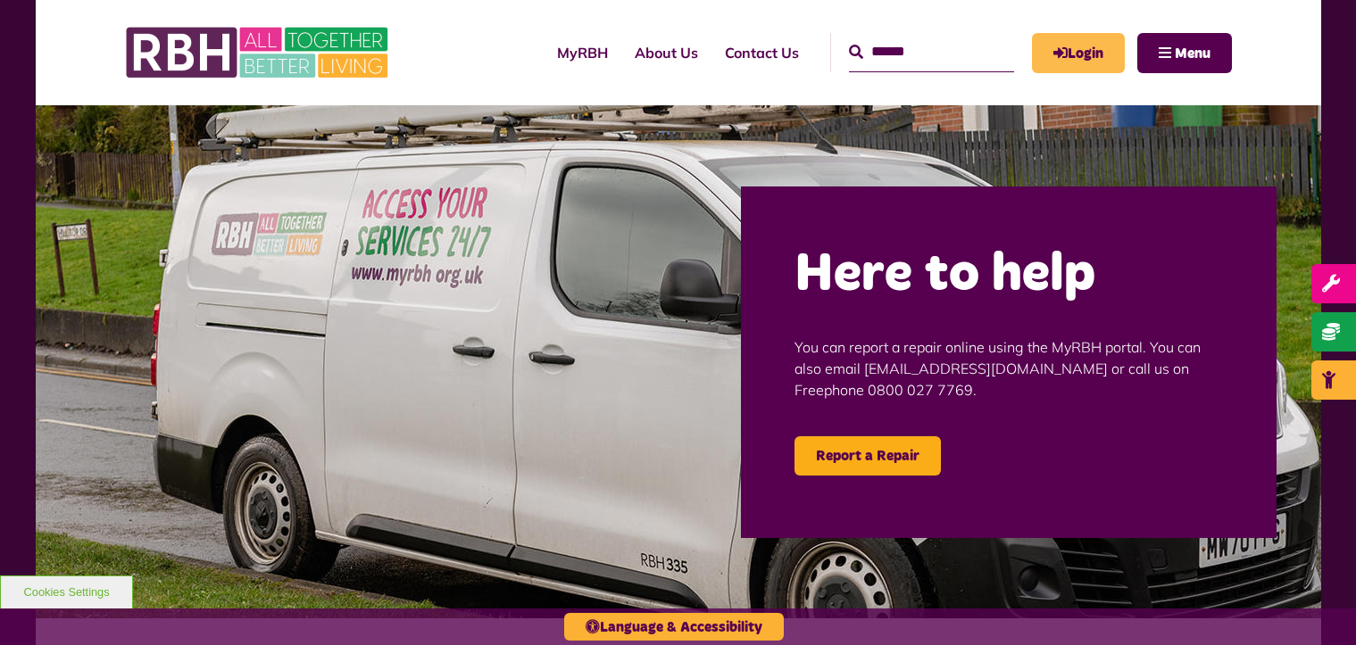
click at [1072, 54] on link "Login" at bounding box center [1078, 53] width 93 height 40
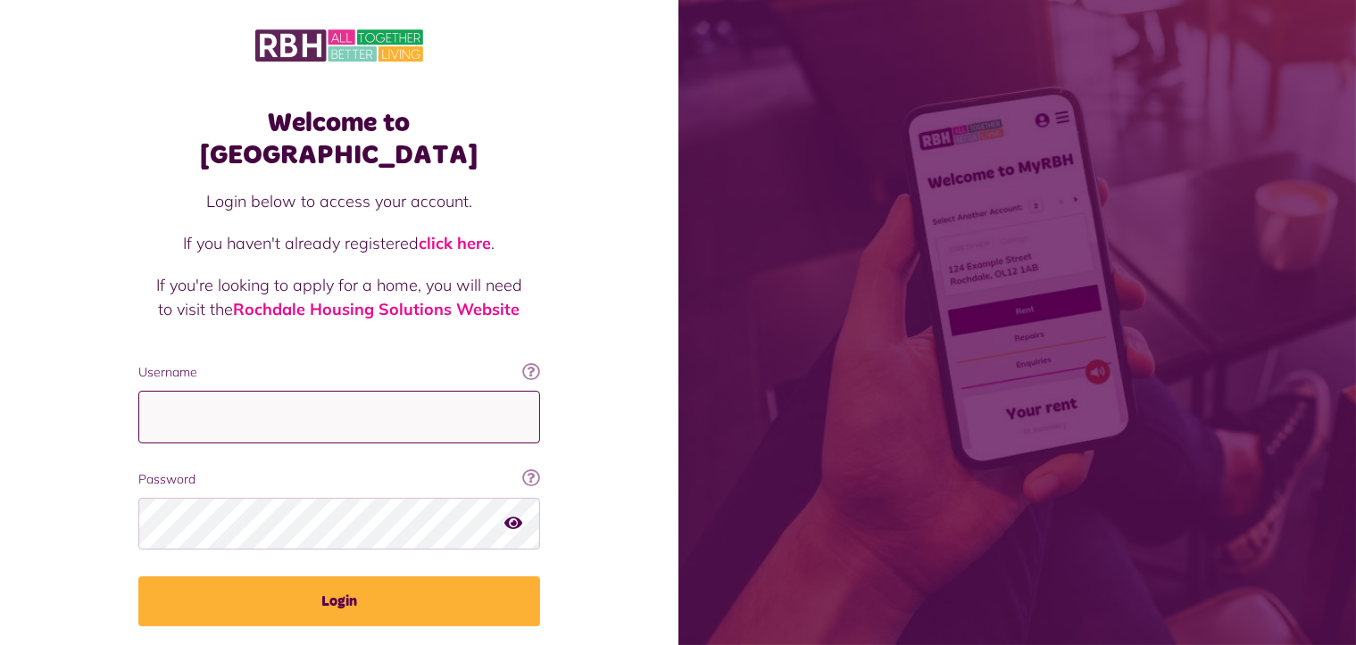
click at [296, 391] on input "Username" at bounding box center [339, 417] width 402 height 53
type input "**********"
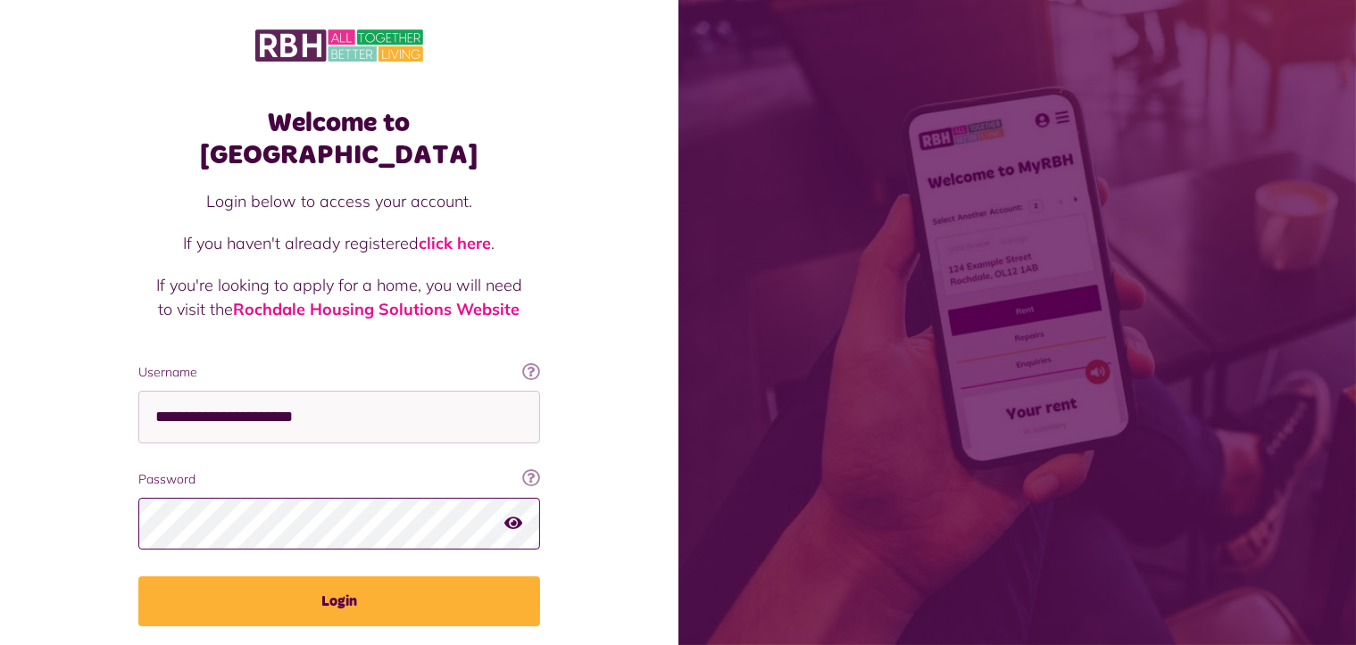
click at [138, 577] on button "Login" at bounding box center [339, 602] width 402 height 50
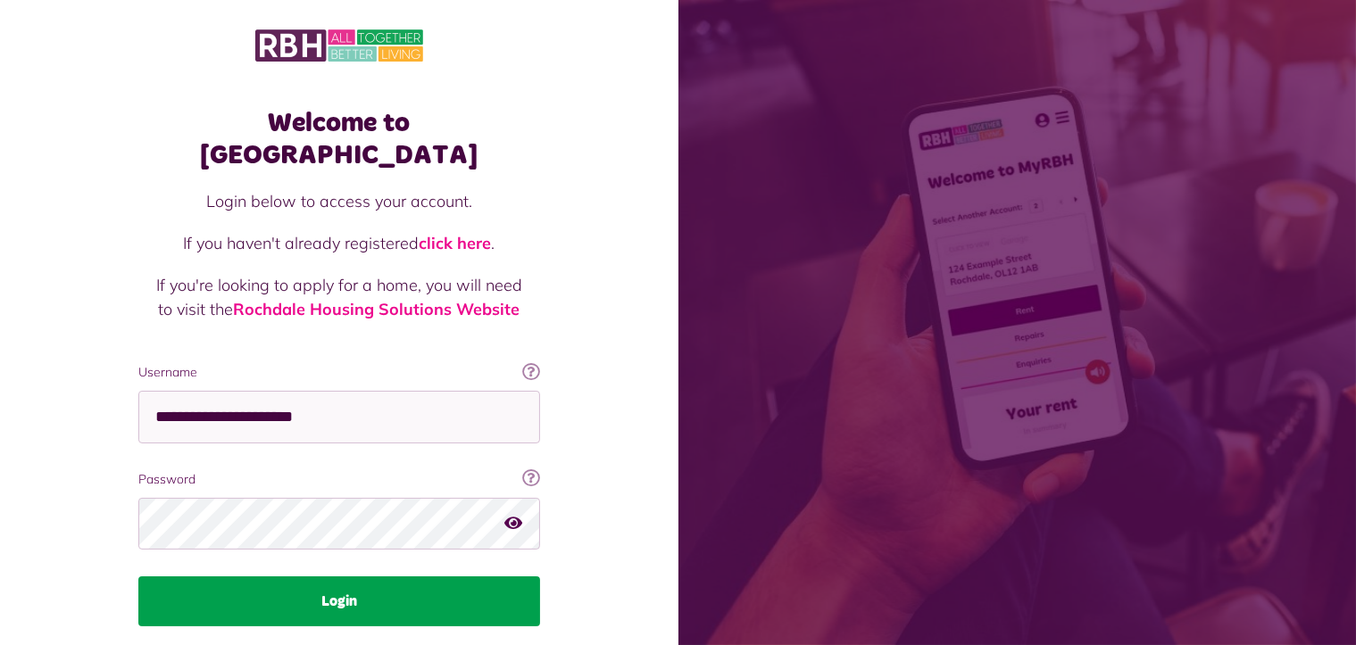
click at [316, 577] on button "Login" at bounding box center [339, 602] width 402 height 50
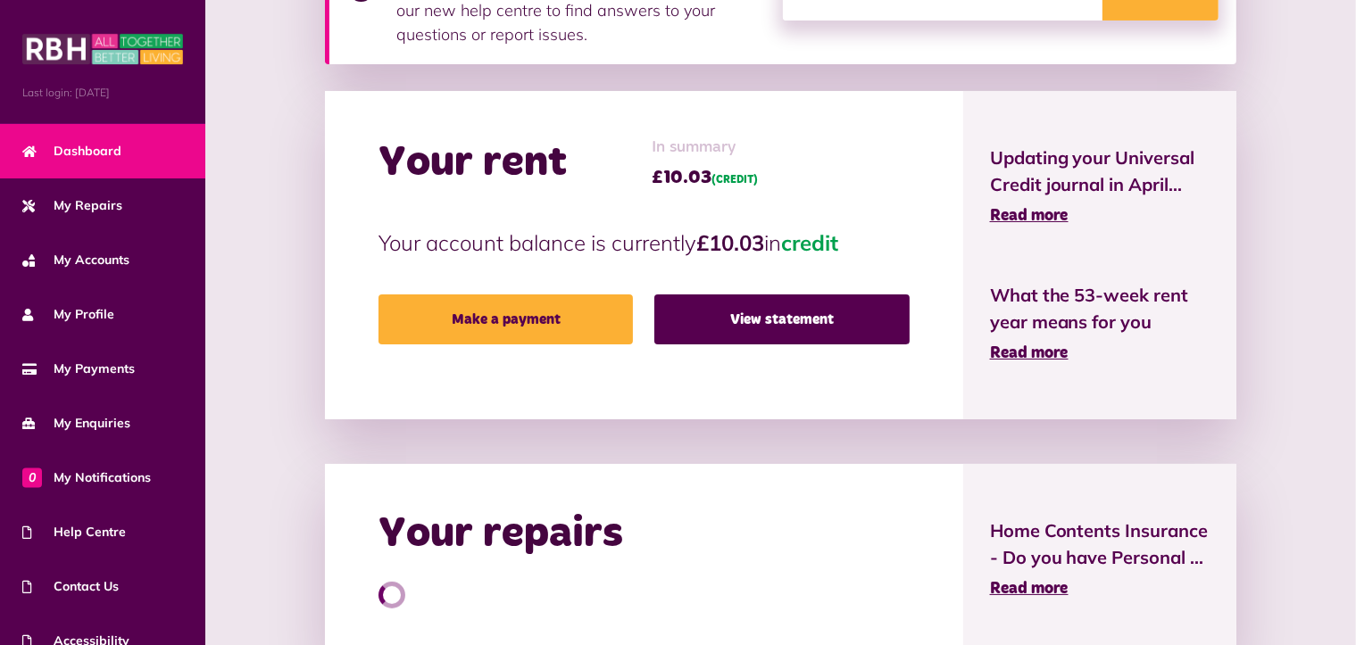
scroll to position [357, 0]
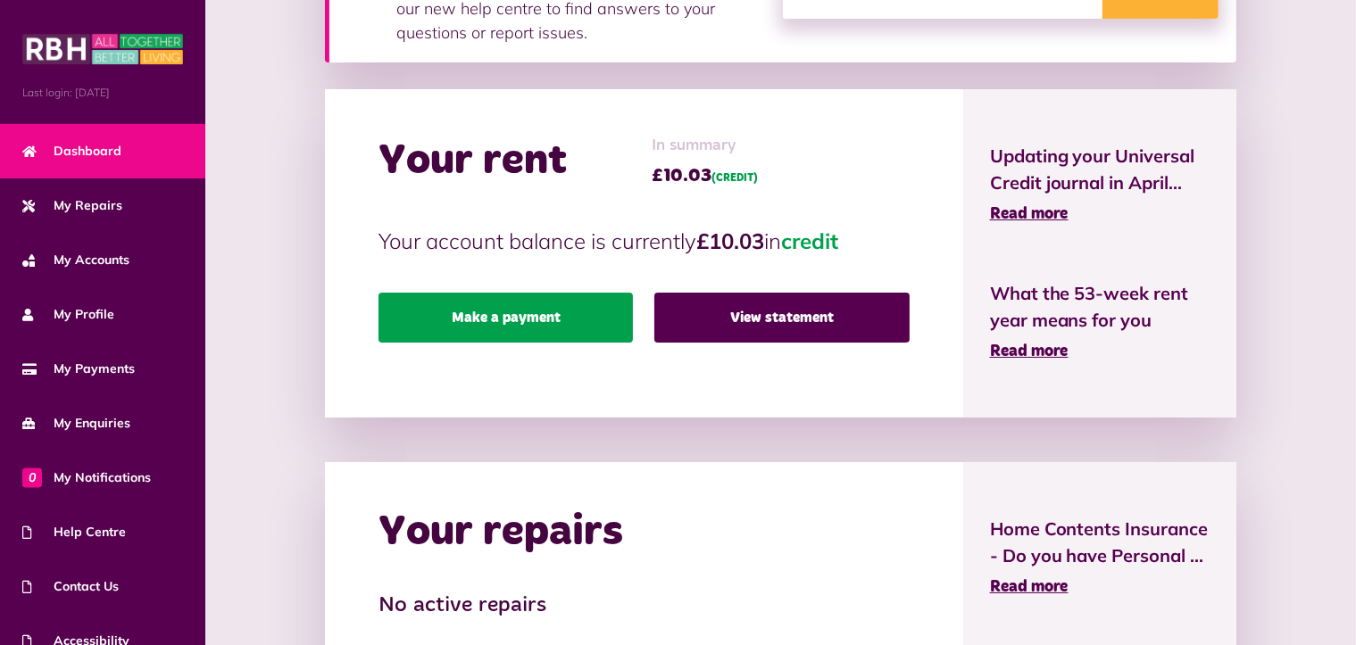
click at [443, 335] on link "Make a payment" at bounding box center [506, 318] width 254 height 50
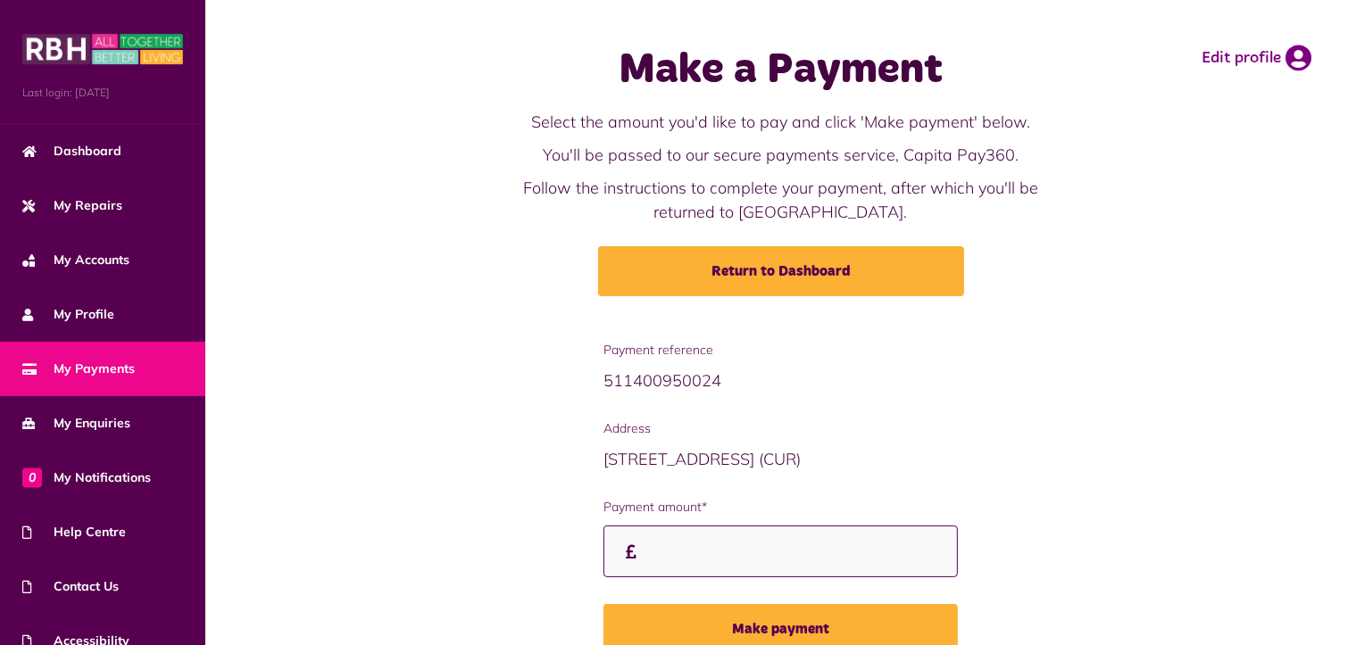
click at [718, 559] on input "Payment amount*" at bounding box center [781, 552] width 354 height 53
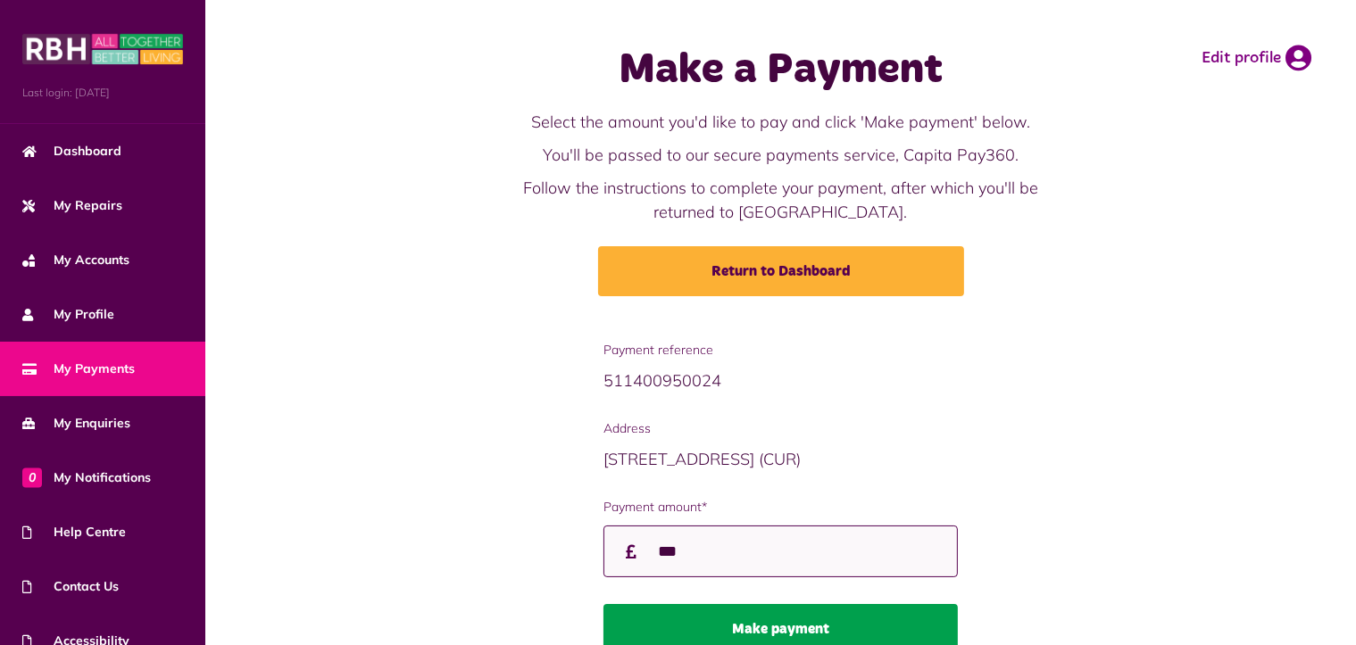
type input "***"
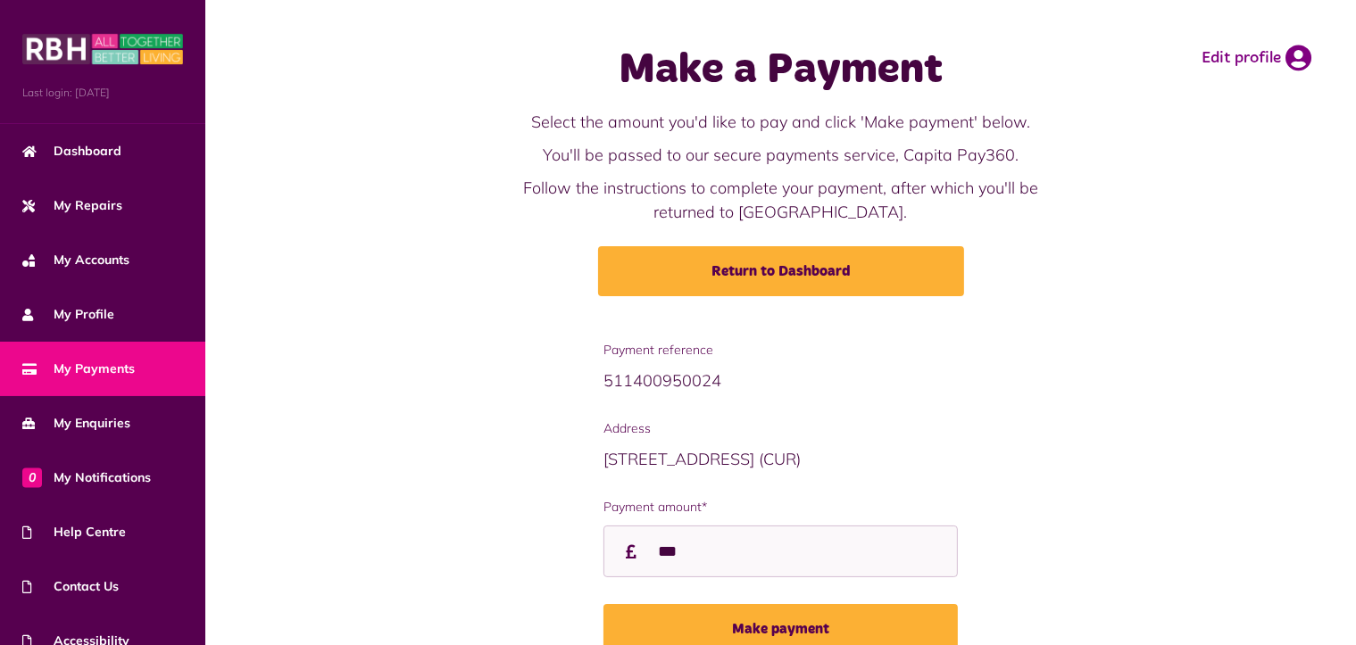
click at [720, 624] on button "Make payment" at bounding box center [781, 629] width 354 height 50
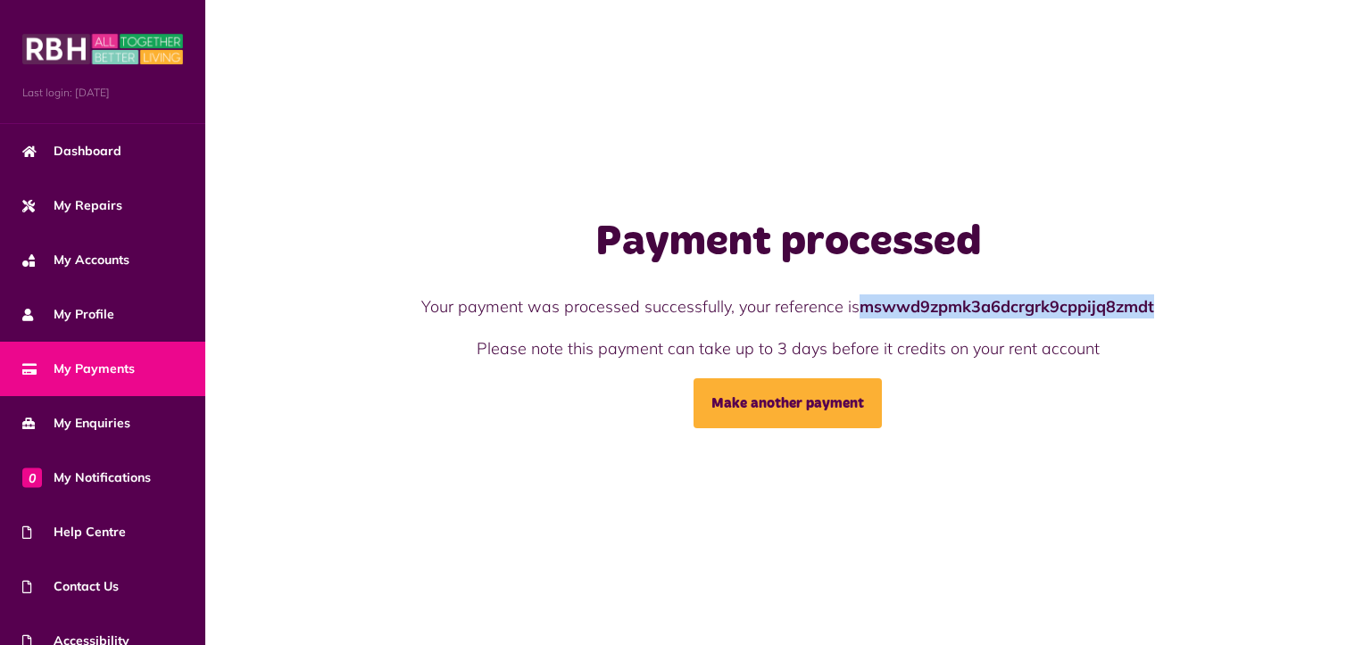
drag, startPoint x: 1154, startPoint y: 304, endPoint x: 861, endPoint y: 283, distance: 294.5
click at [861, 283] on div "Payment processed Your payment was processed successfully, your reference is ms…" at bounding box center [788, 323] width 953 height 212
copy strong "mswwd9zpmk3a6dcrgrk9cppijq8zmdt"
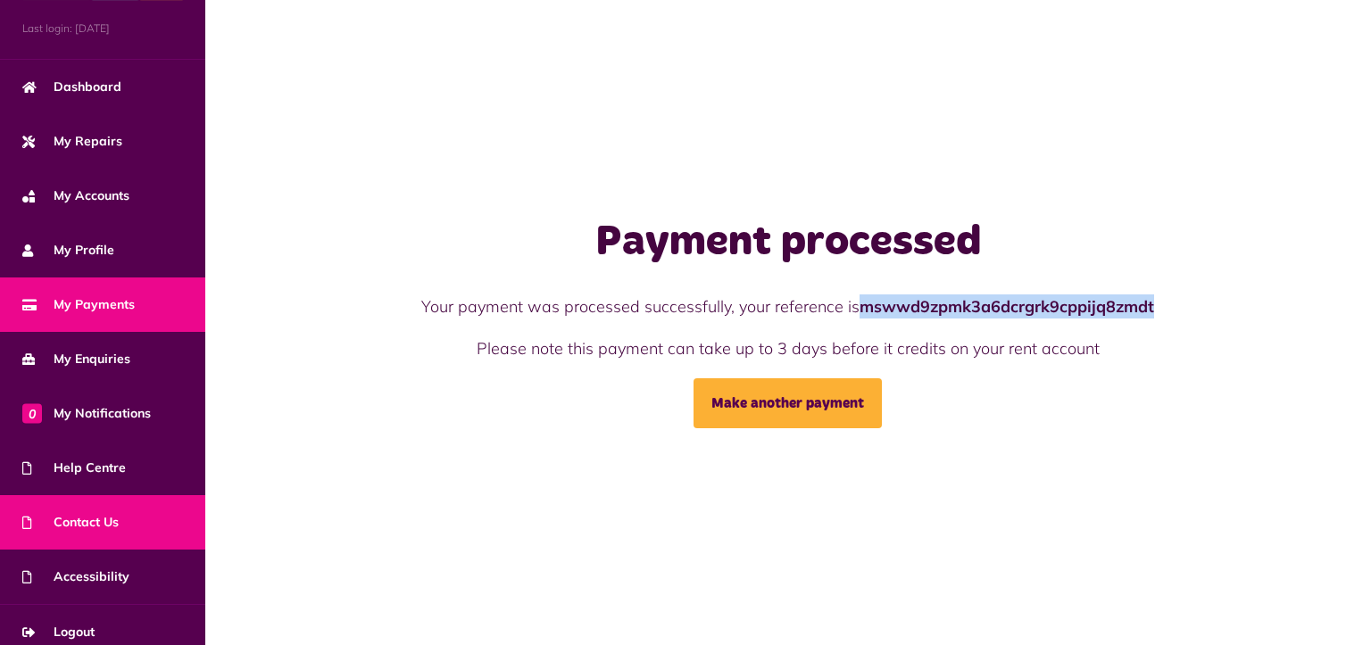
scroll to position [76, 0]
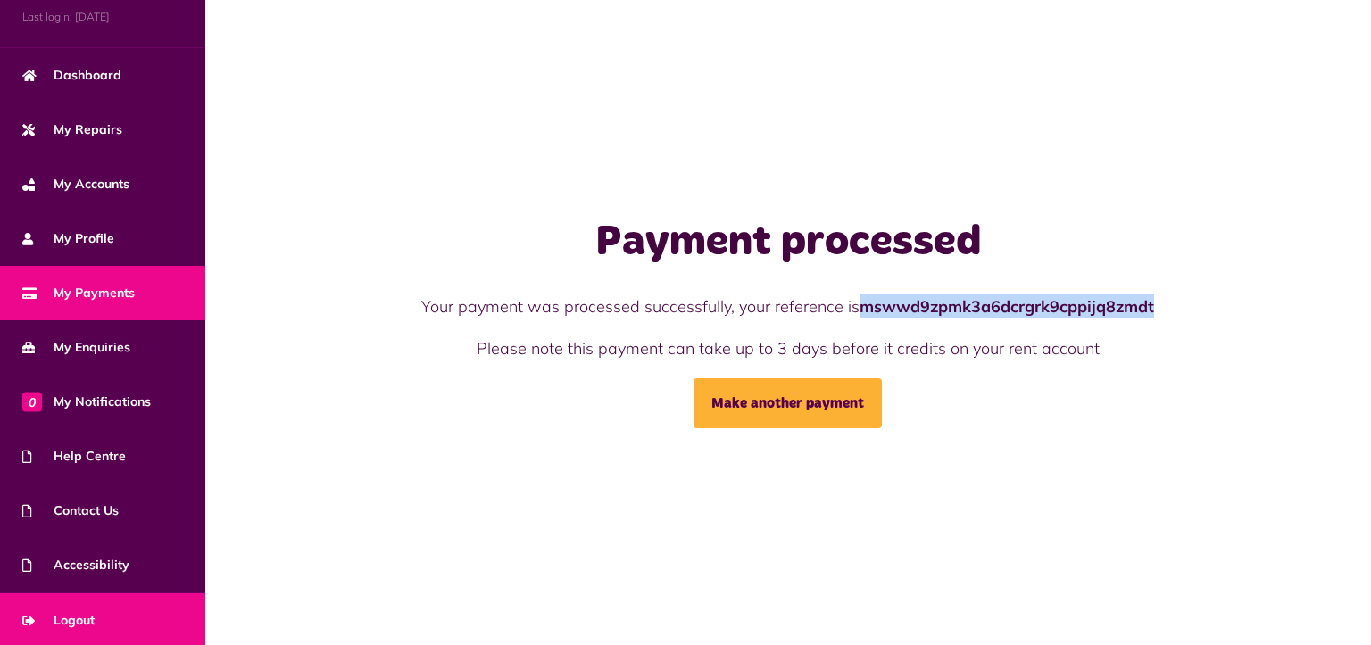
click at [129, 609] on link "Logout" at bounding box center [102, 621] width 205 height 54
